Goal: Use online tool/utility: Utilize a website feature to perform a specific function

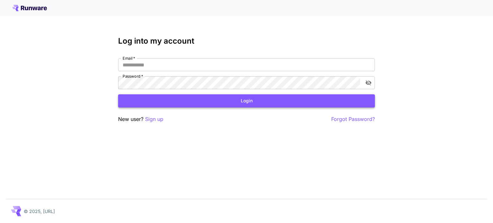
type input "**********"
click at [264, 97] on button "Login" at bounding box center [246, 100] width 257 height 13
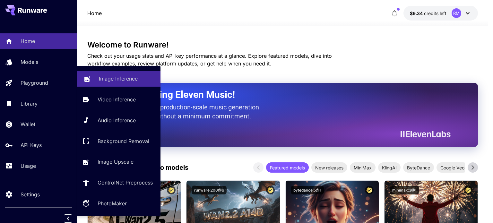
click at [107, 82] on p "Image Inference" at bounding box center [118, 79] width 39 height 8
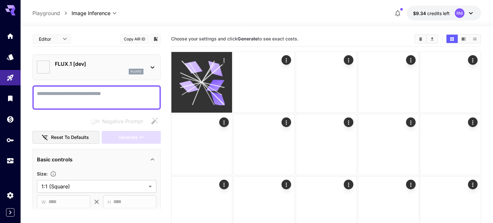
type input "**********"
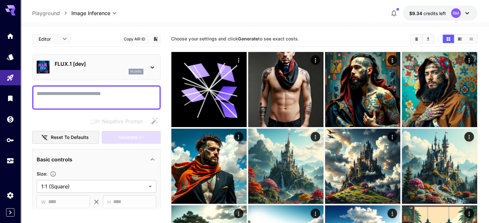
click at [110, 88] on div at bounding box center [96, 97] width 128 height 24
click at [104, 93] on textarea "Negative Prompt" at bounding box center [96, 97] width 119 height 15
paste textarea "**********"
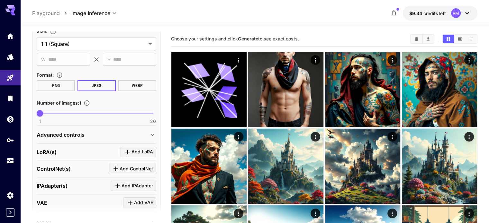
scroll to position [161, 0]
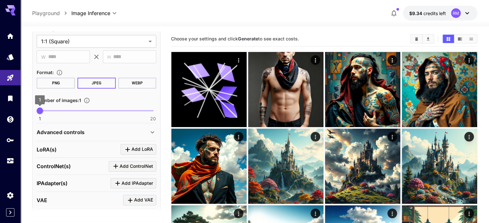
type textarea "**********"
type input "*"
drag, startPoint x: 42, startPoint y: 106, endPoint x: 56, endPoint y: 119, distance: 18.9
click at [48, 108] on span "2" at bounding box center [46, 111] width 6 height 6
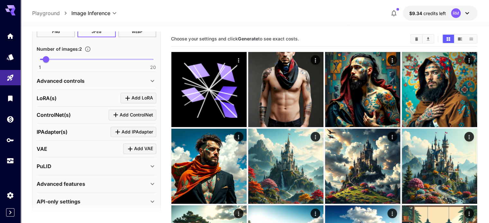
scroll to position [216, 0]
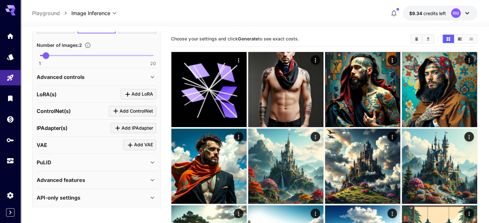
click at [96, 78] on div "Advanced controls" at bounding box center [93, 77] width 112 height 8
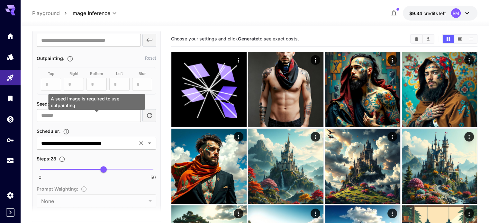
scroll to position [344, 0]
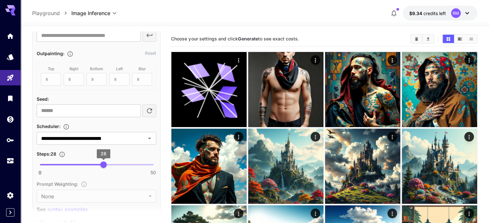
drag, startPoint x: 103, startPoint y: 158, endPoint x: 157, endPoint y: 156, distance: 53.7
click at [110, 156] on span "28" at bounding box center [103, 153] width 13 height 9
type input "**"
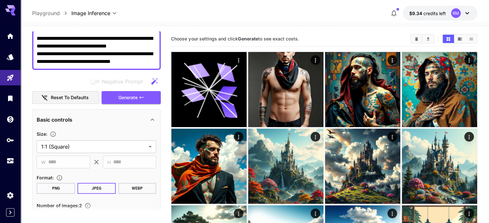
scroll to position [0, 0]
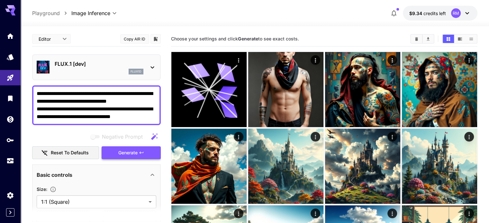
click at [127, 150] on span "Generate" at bounding box center [127, 153] width 19 height 8
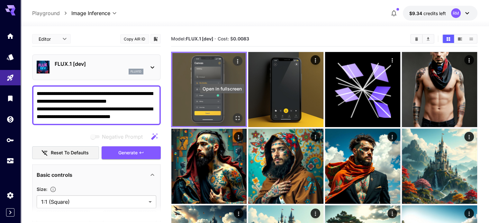
click at [234, 115] on icon "Open in fullscreen" at bounding box center [237, 118] width 6 height 6
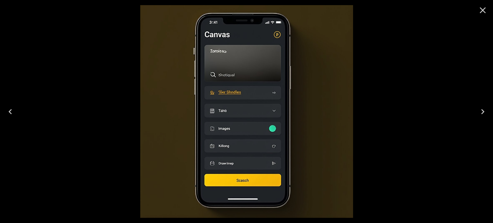
click at [481, 113] on icon "Next" at bounding box center [483, 112] width 10 height 10
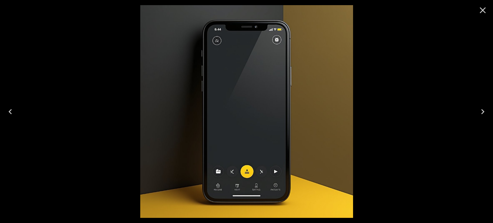
click at [480, 12] on icon "Close" at bounding box center [483, 10] width 10 height 10
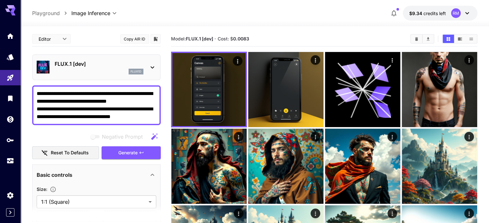
click at [128, 19] on div at bounding box center [255, 23] width 468 height 8
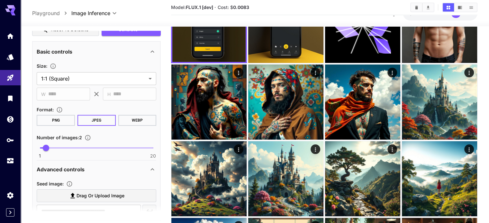
scroll to position [161, 0]
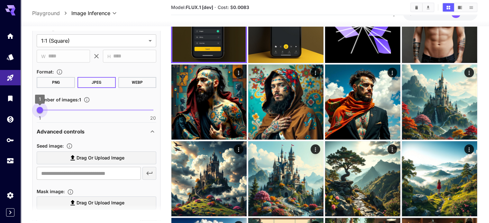
drag, startPoint x: 45, startPoint y: 109, endPoint x: 41, endPoint y: 108, distance: 3.8
click at [41, 108] on span "1" at bounding box center [40, 110] width 6 height 6
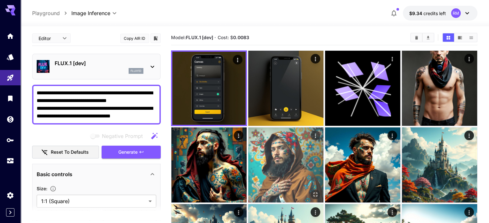
scroll to position [0, 0]
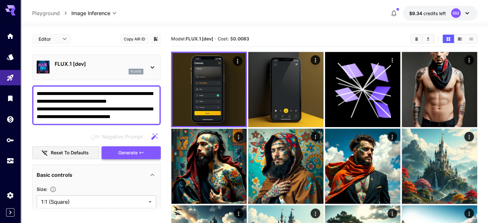
click at [140, 150] on icon "button" at bounding box center [141, 152] width 5 height 5
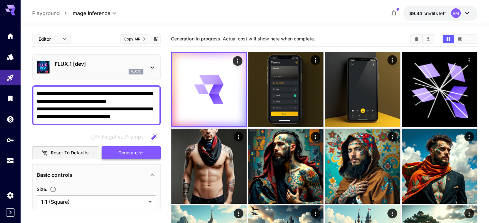
click at [129, 150] on span "Generate" at bounding box center [127, 153] width 19 height 8
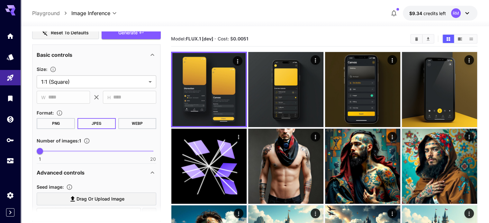
scroll to position [128, 0]
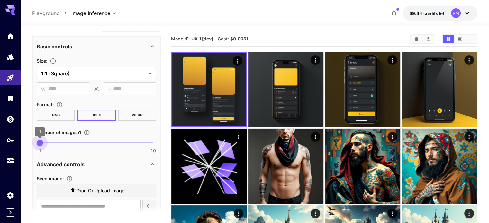
type input "*"
drag, startPoint x: 38, startPoint y: 142, endPoint x: 44, endPoint y: 143, distance: 5.5
click at [44, 143] on span "2" at bounding box center [46, 143] width 6 height 6
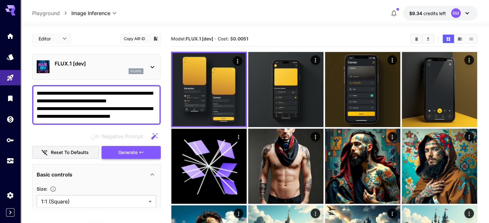
scroll to position [0, 0]
click at [128, 153] on span "Generate" at bounding box center [127, 153] width 19 height 8
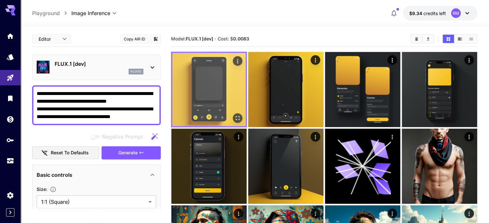
click at [234, 115] on icon "Open in fullscreen" at bounding box center [237, 118] width 6 height 6
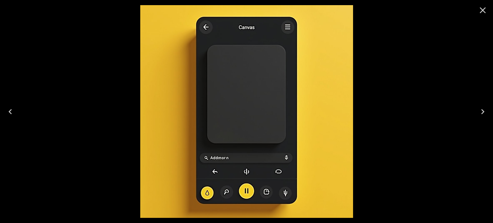
click at [482, 112] on icon "Next" at bounding box center [483, 112] width 10 height 10
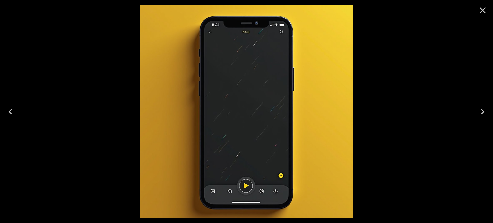
click at [481, 113] on icon "Next" at bounding box center [483, 112] width 10 height 10
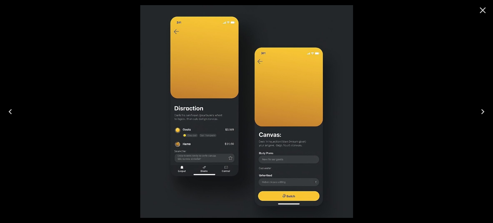
click at [485, 9] on icon "Close" at bounding box center [483, 10] width 10 height 10
